Goal: Task Accomplishment & Management: Use online tool/utility

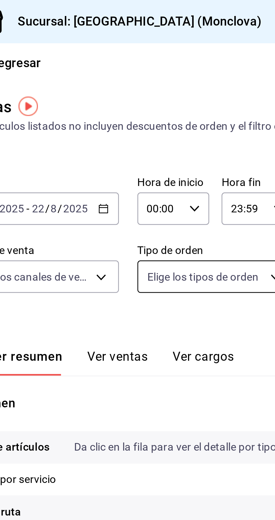
click at [174, 105] on body "Pregunta a Parrot AI Informes Menú Configuración Personal Facturación Inventari…" at bounding box center [137, 260] width 275 height 520
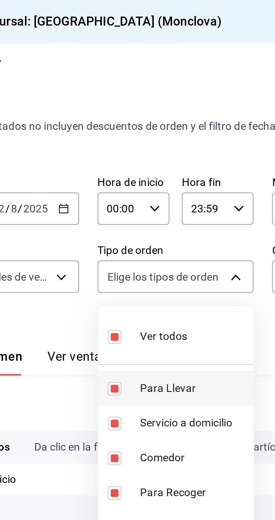
click at [189, 140] on span "Para Llevar" at bounding box center [180, 141] width 39 height 6
type input "47141bc1-627c-49b0-9155-2a1a4d78a358,3a3dfd45-f2a6-443b-9b6e-2023d6b699b8,8682c…"
checkbox input "false"
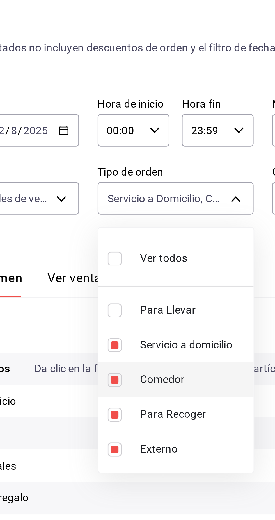
click at [184, 166] on span "Comedor" at bounding box center [180, 167] width 39 height 6
type input "3a3dfd45-f2a6-443b-9b6e-2023d6b699b8,8682c2da-3571-4674-b91b-0fe7abcd62f0,EXTER…"
checkbox input "false"
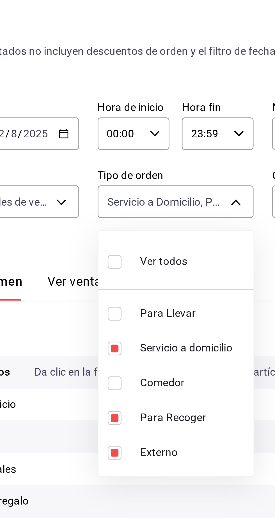
click at [193, 142] on span "Para Llevar" at bounding box center [180, 141] width 39 height 6
type input "3a3dfd45-f2a6-443b-9b6e-2023d6b699b8,8682c2da-3571-4674-b91b-0fe7abcd62f0,EXTER…"
checkbox input "true"
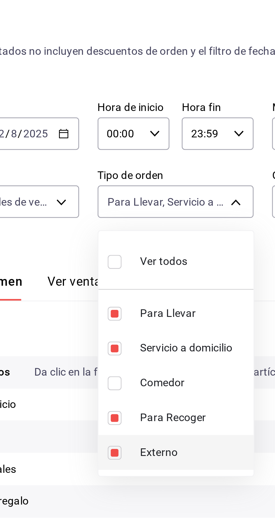
click at [182, 193] on span "Externo" at bounding box center [180, 192] width 39 height 6
type input "3a3dfd45-f2a6-443b-9b6e-2023d6b699b8,8682c2da-3571-4674-b91b-0fe7abcd62f0,85228…"
checkbox input "false"
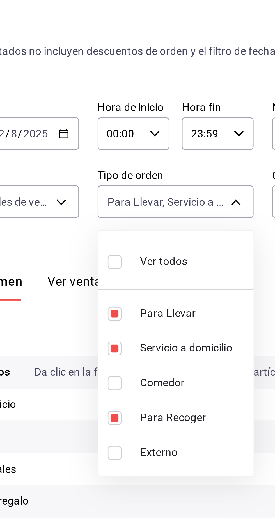
click at [188, 208] on div at bounding box center [137, 260] width 275 height 520
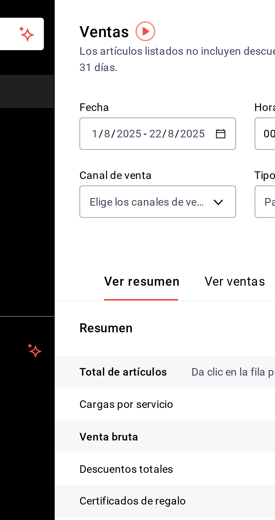
click at [95, 65] on label "Fecha" at bounding box center [110, 66] width 57 height 4
click at [88, 71] on div "[DATE] [DATE] - [DATE] [DATE]" at bounding box center [110, 76] width 57 height 12
click at [97, 74] on input "2025" at bounding box center [100, 76] width 10 height 4
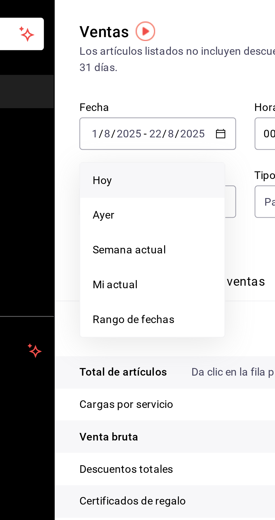
click at [91, 89] on li "Hoy" at bounding box center [108, 93] width 53 height 13
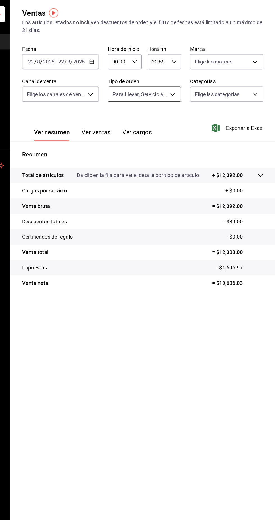
click at [163, 96] on body "Pregunta a Parrot AI Informes Menú Configuración Personal Facturación Inventari…" at bounding box center [137, 260] width 275 height 520
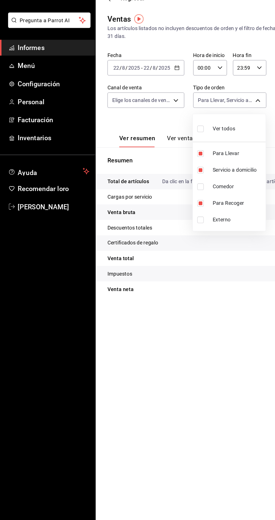
click at [169, 323] on div at bounding box center [137, 260] width 275 height 520
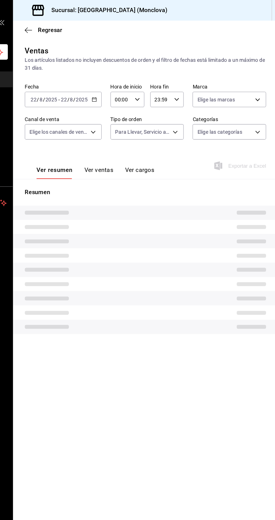
type input "3a3dfd45-f2a6-443b-9b6e-2023d6b699b8,8682c2da-3571-4674-b91b-0fe7abcd62f0,85228…"
